Goal: Information Seeking & Learning: Learn about a topic

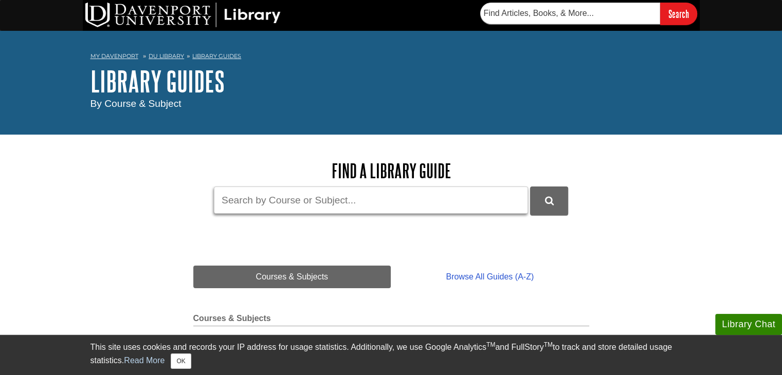
click at [291, 197] on input "Guide Search Terms" at bounding box center [371, 200] width 314 height 27
type input "ACES"
click at [530, 187] on button "DU Library Guides Search" at bounding box center [549, 201] width 38 height 28
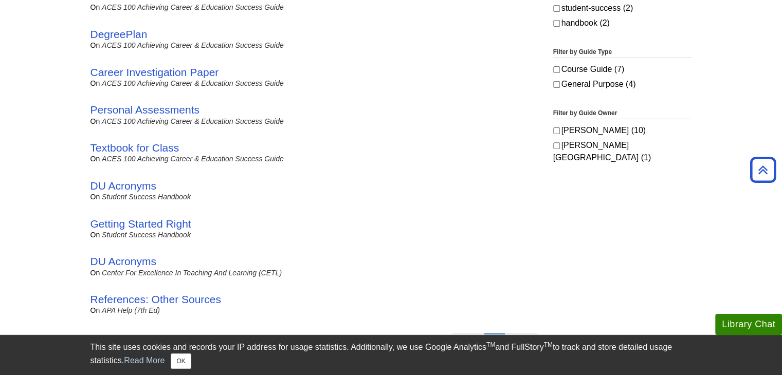
scroll to position [257, 0]
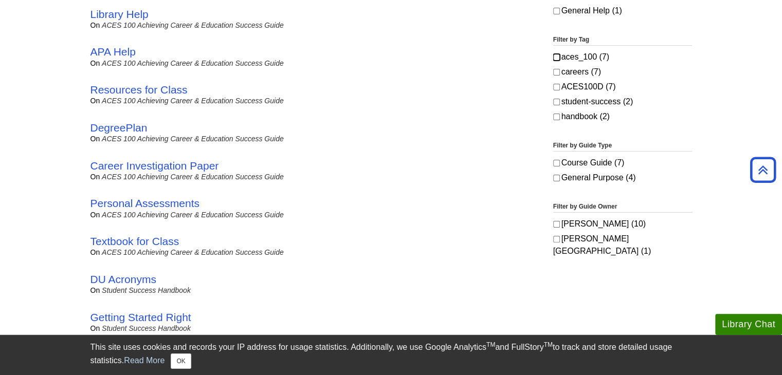
click at [557, 58] on input "aces_100 (7)" at bounding box center [556, 57] width 7 height 7
checkbox input "true"
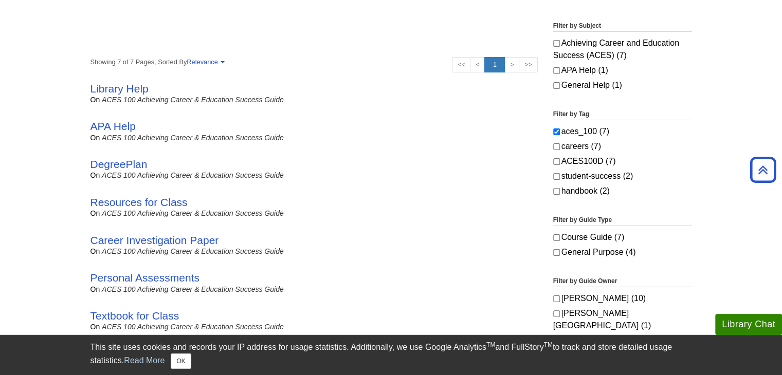
scroll to position [51, 0]
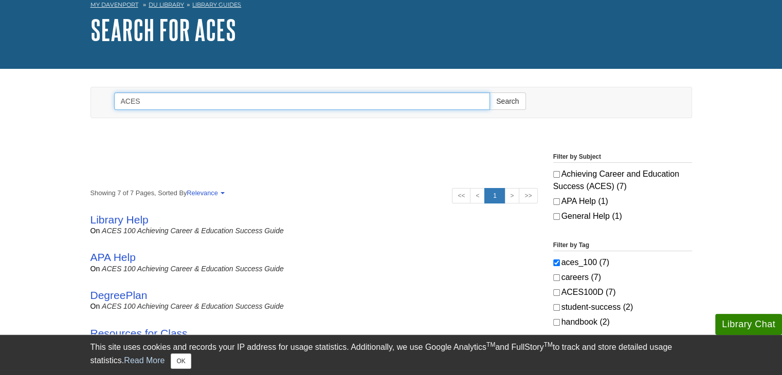
click at [161, 101] on input "ACES" at bounding box center [302, 100] width 376 height 17
type input "ACES100"
click at [489, 92] on button "Search" at bounding box center [507, 100] width 36 height 17
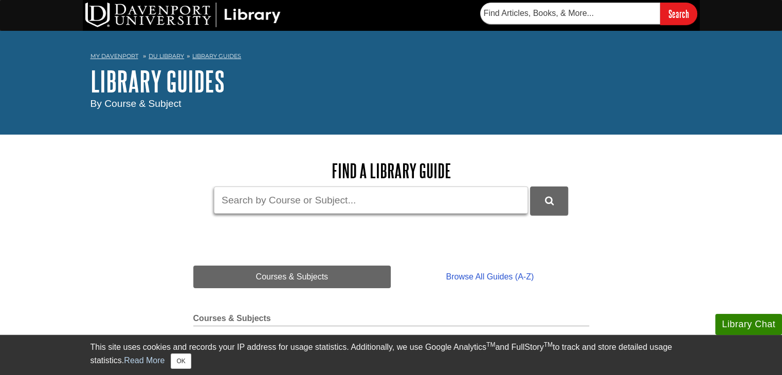
click at [282, 202] on input "Guide Search Terms" at bounding box center [371, 200] width 314 height 27
type input "Academic"
click at [530, 187] on button "DU Library Guides Search" at bounding box center [549, 201] width 38 height 28
